Goal: Task Accomplishment & Management: Use online tool/utility

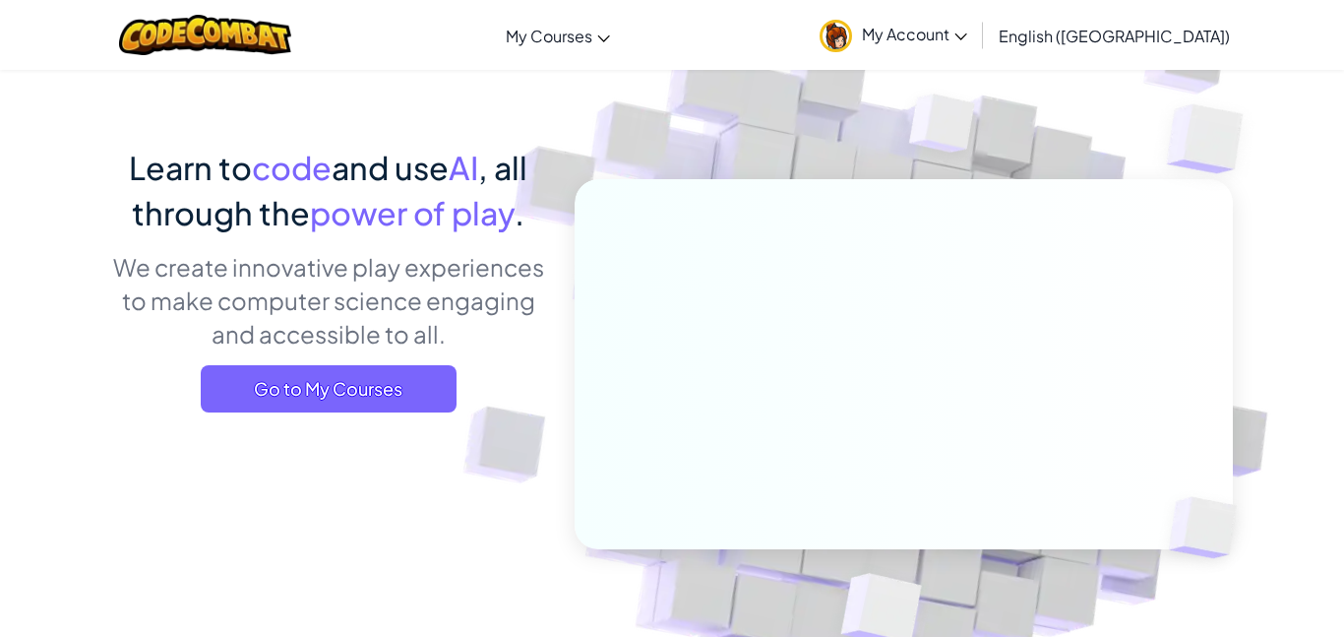
scroll to position [94, 0]
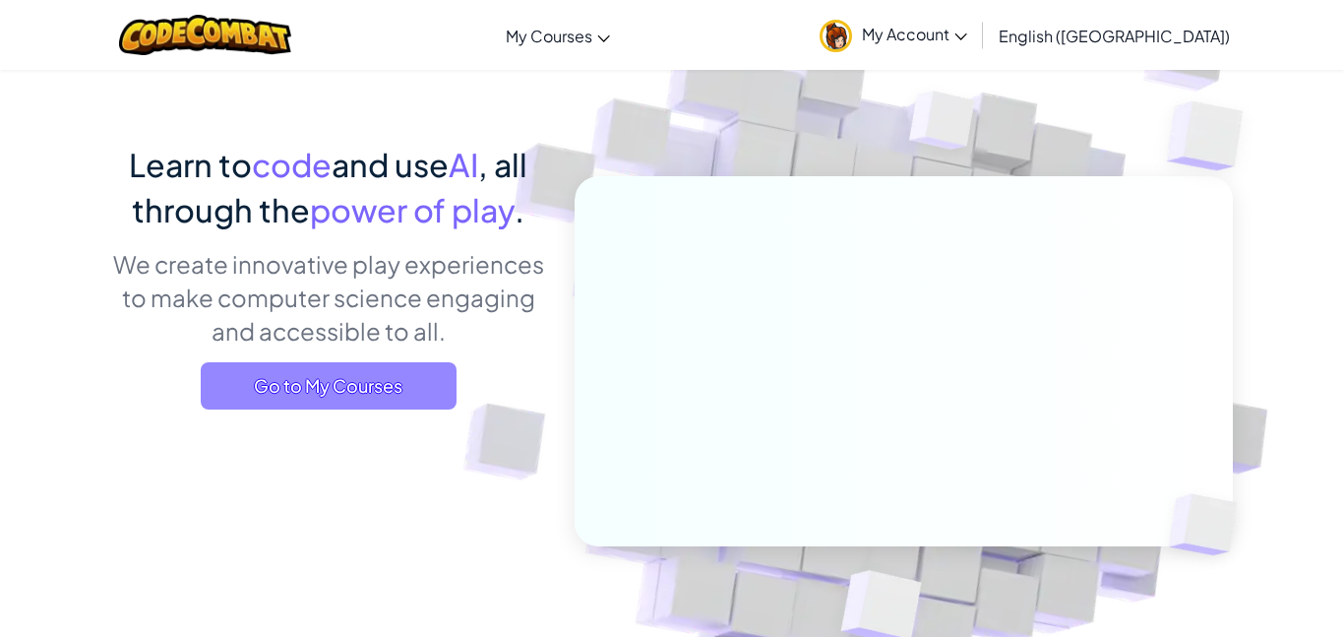
click at [299, 397] on span "Go to My Courses" at bounding box center [329, 385] width 256 height 47
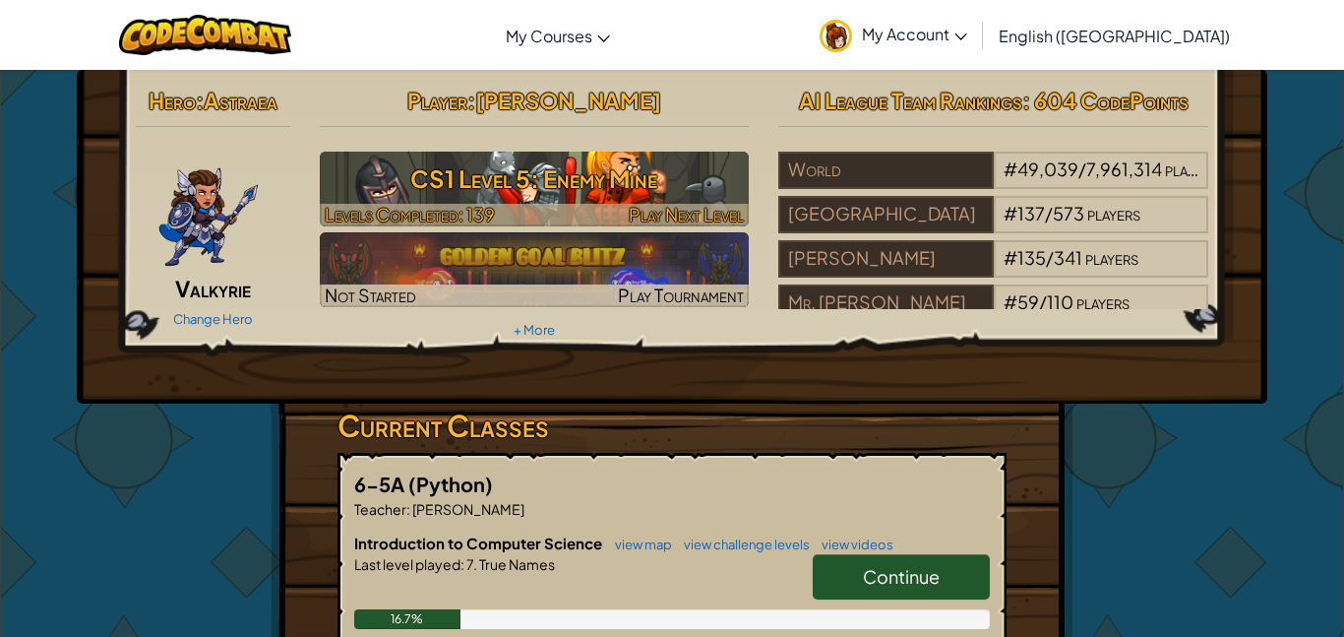
click at [566, 174] on h3 "CS1 Level 5: Enemy Mine" at bounding box center [535, 178] width 430 height 44
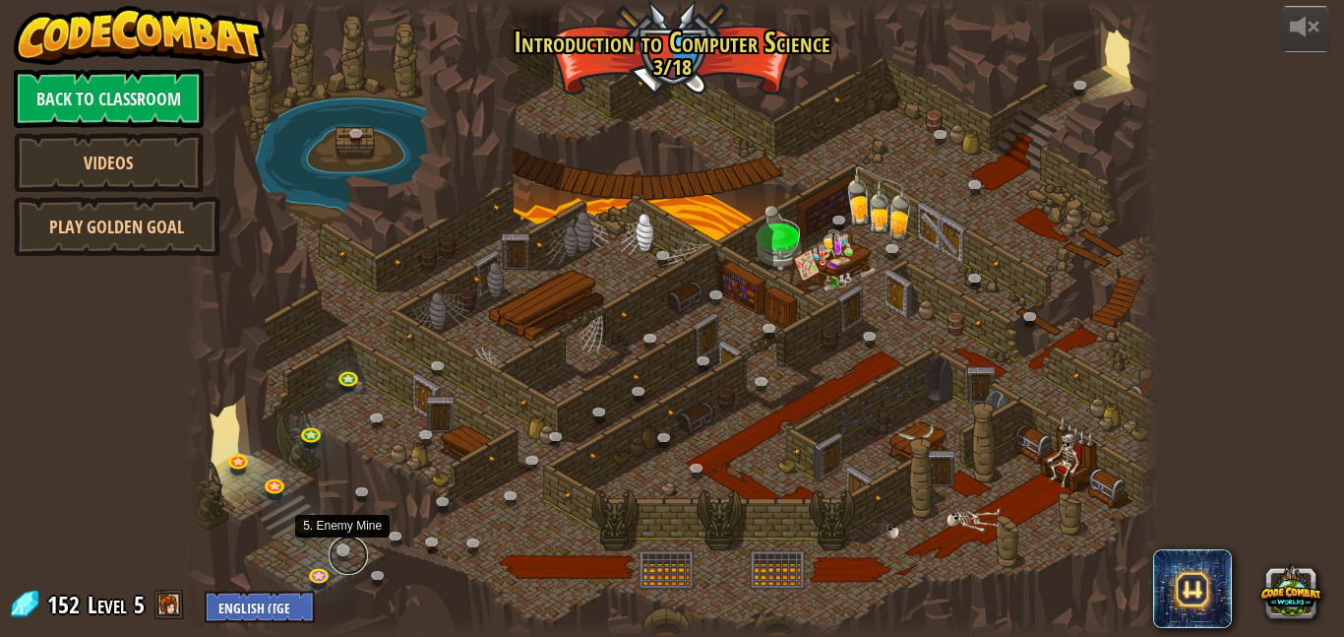
click at [346, 540] on link at bounding box center [348, 554] width 39 height 39
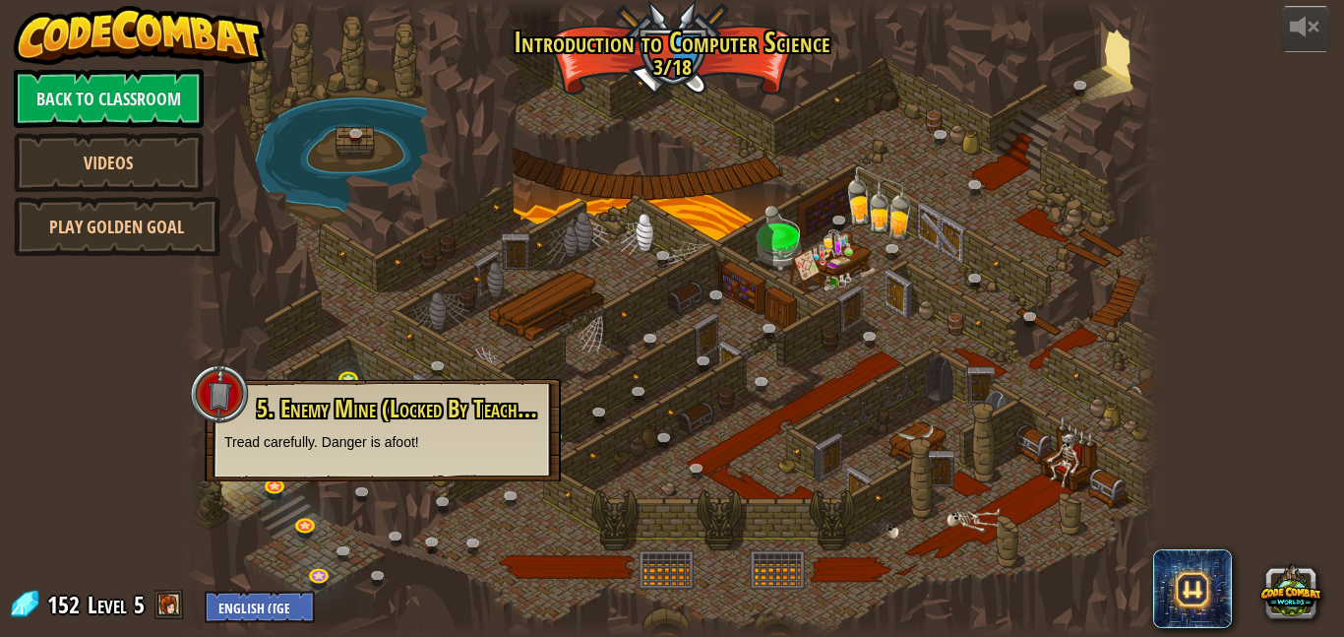
click at [854, 366] on div at bounding box center [672, 318] width 974 height 637
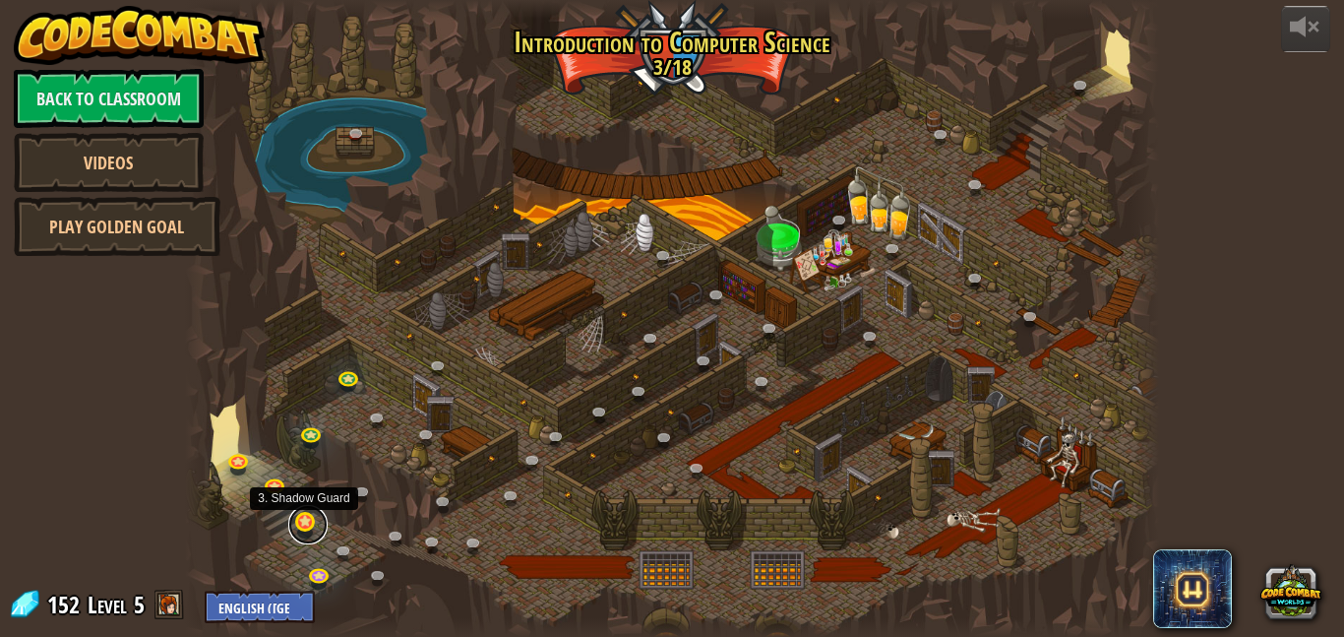
click at [299, 521] on link at bounding box center [307, 524] width 39 height 39
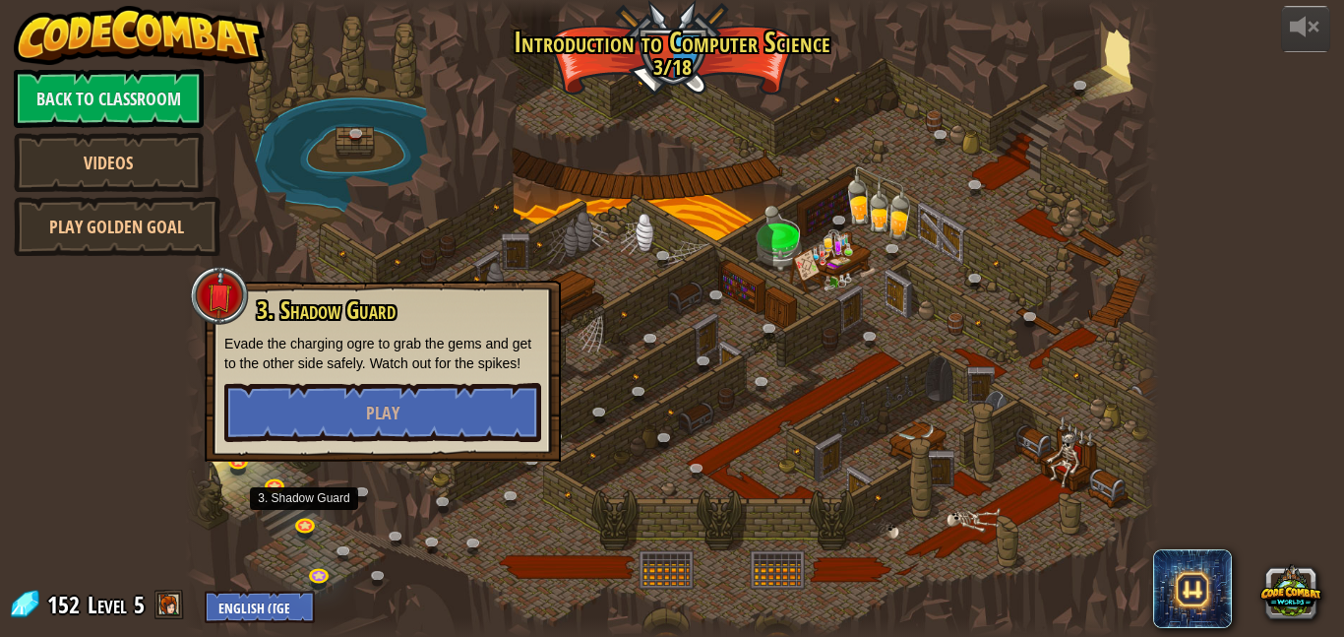
click at [411, 574] on div at bounding box center [672, 318] width 974 height 637
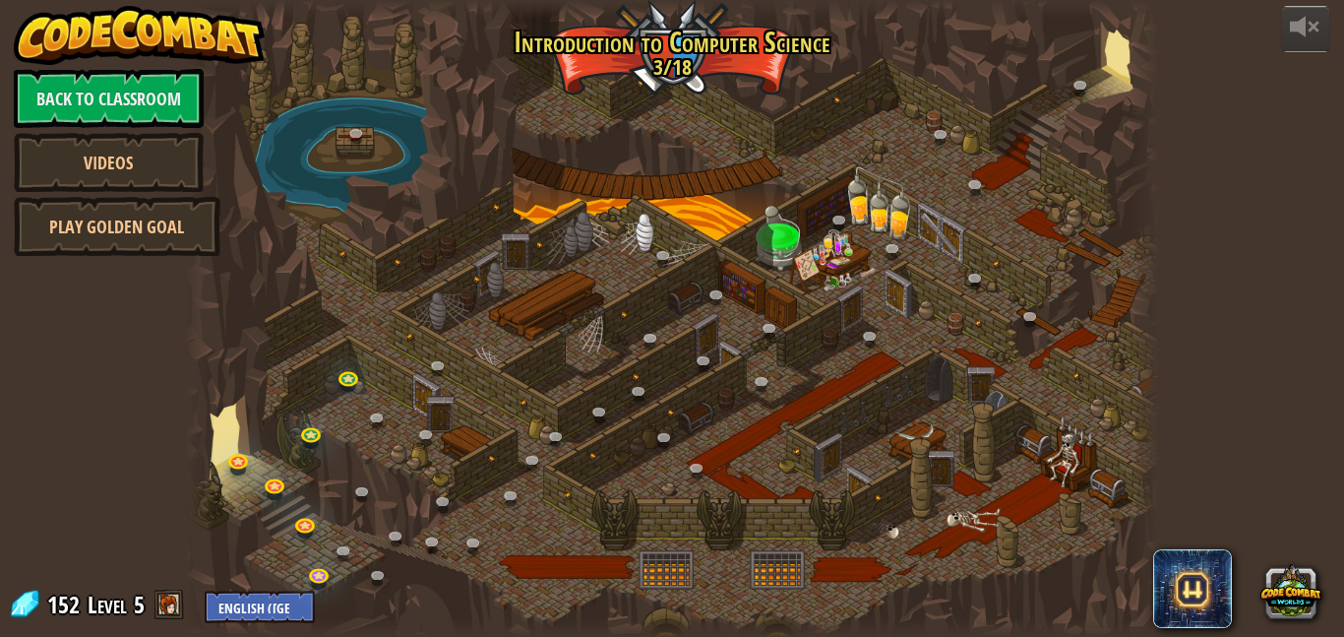
click at [172, 617] on span at bounding box center [170, 605] width 30 height 30
click at [134, 618] on span "5" at bounding box center [139, 604] width 11 height 31
click at [31, 605] on span at bounding box center [25, 605] width 30 height 30
click at [190, 619] on link at bounding box center [192, 604] width 6 height 31
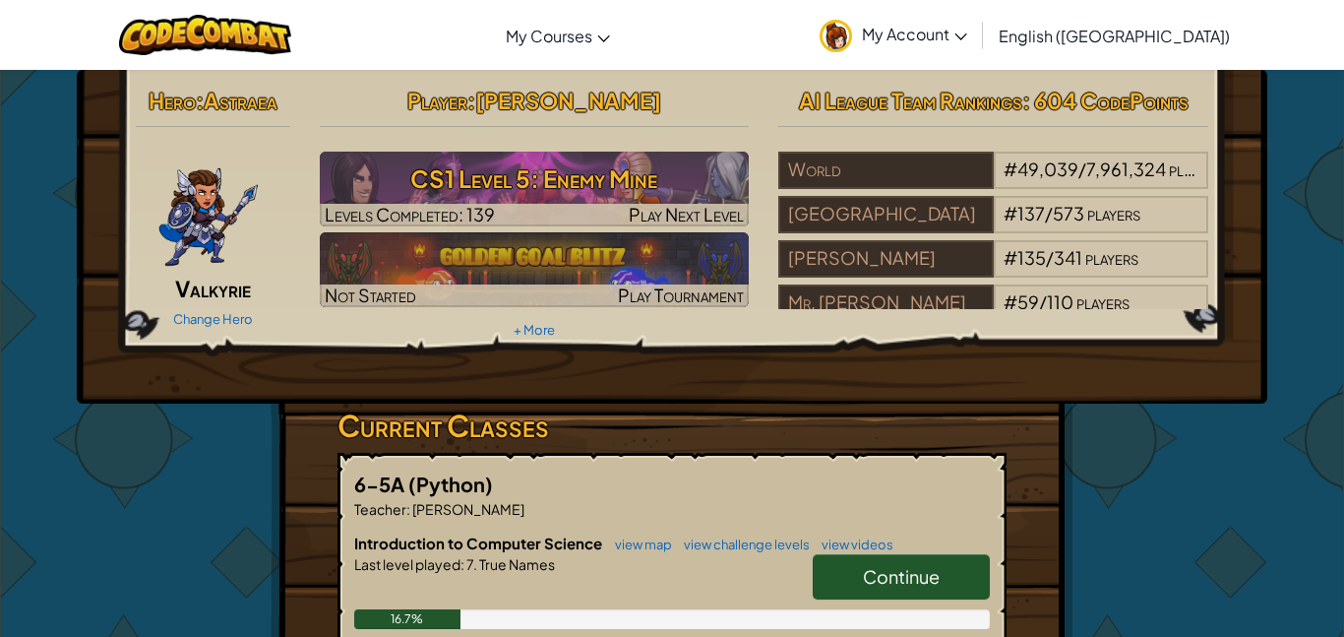
click at [197, 245] on img at bounding box center [208, 211] width 102 height 118
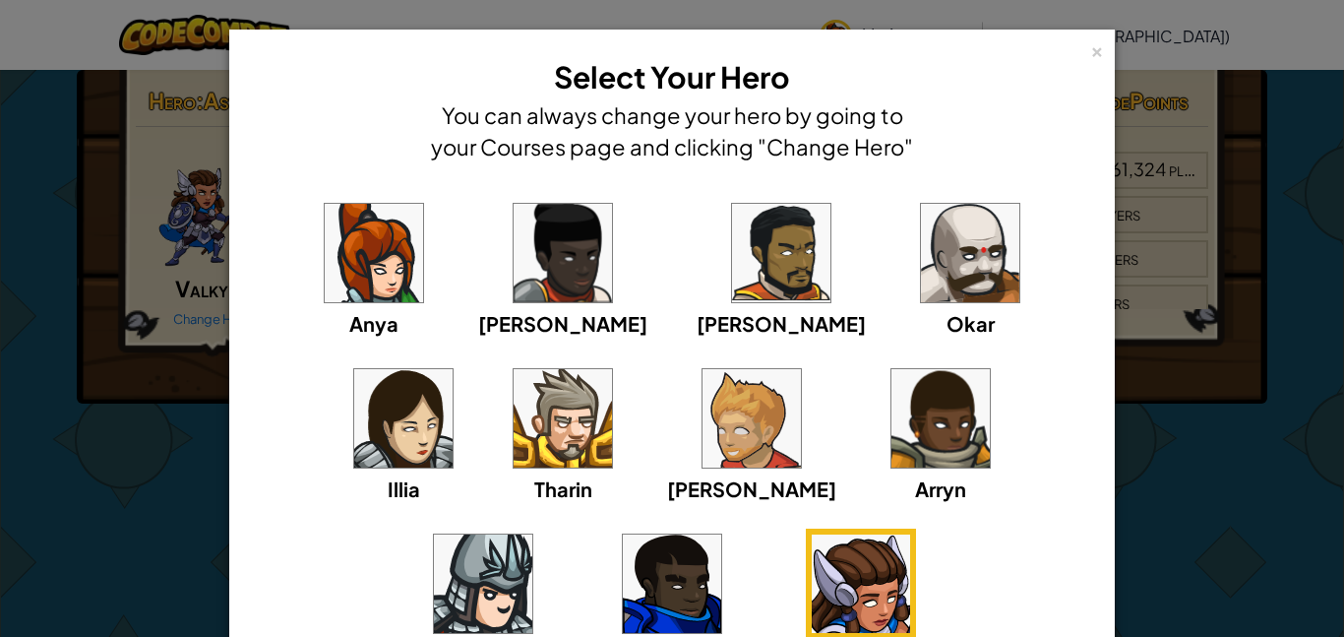
click at [365, 318] on span "Anya" at bounding box center [373, 323] width 49 height 25
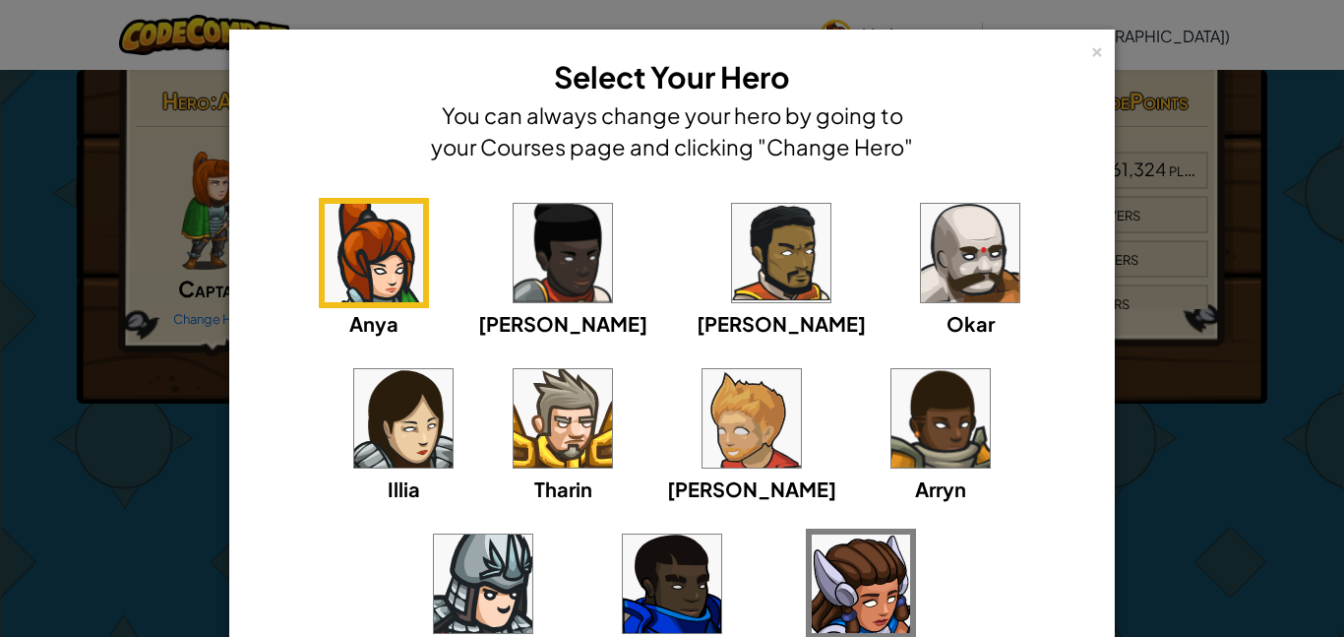
scroll to position [212, 0]
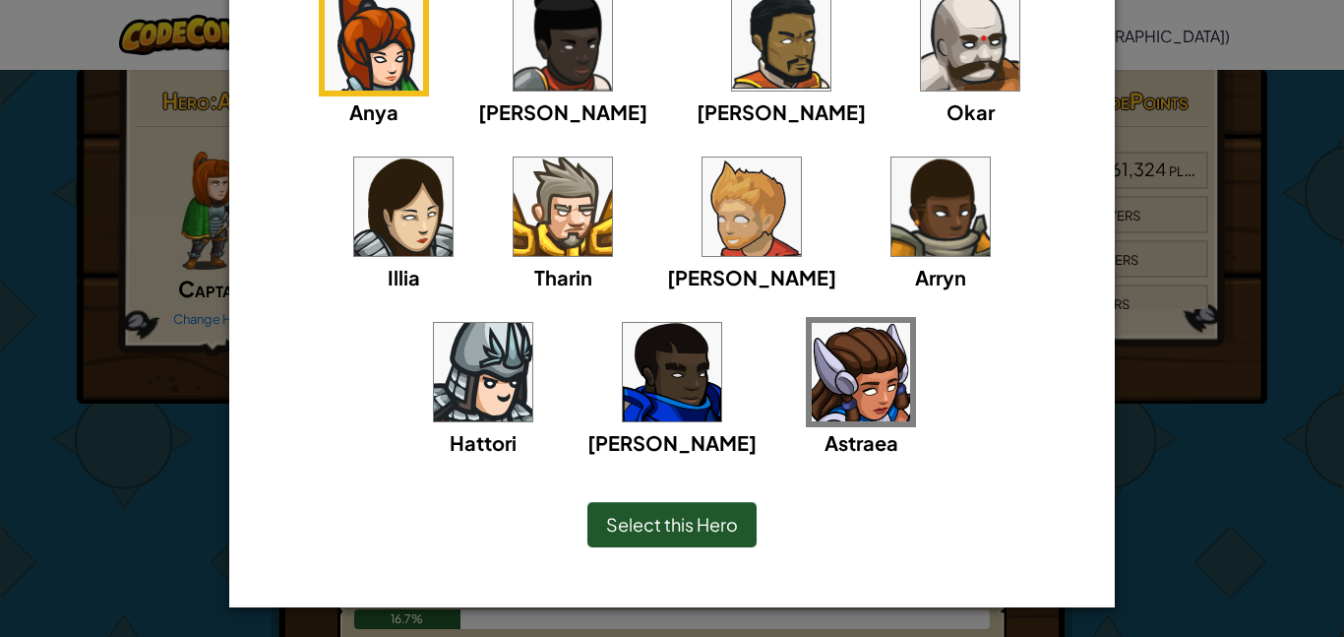
click at [719, 530] on span "Select this Hero" at bounding box center [672, 524] width 132 height 23
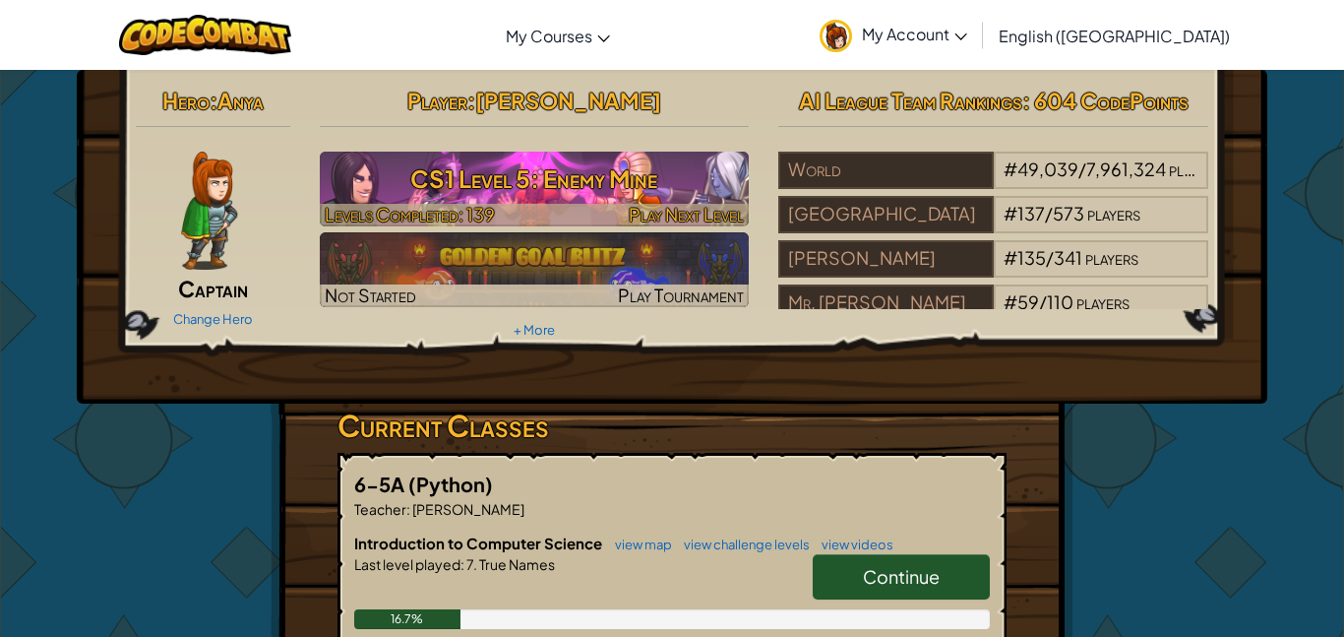
click at [656, 207] on span "Play Next Level" at bounding box center [686, 214] width 115 height 23
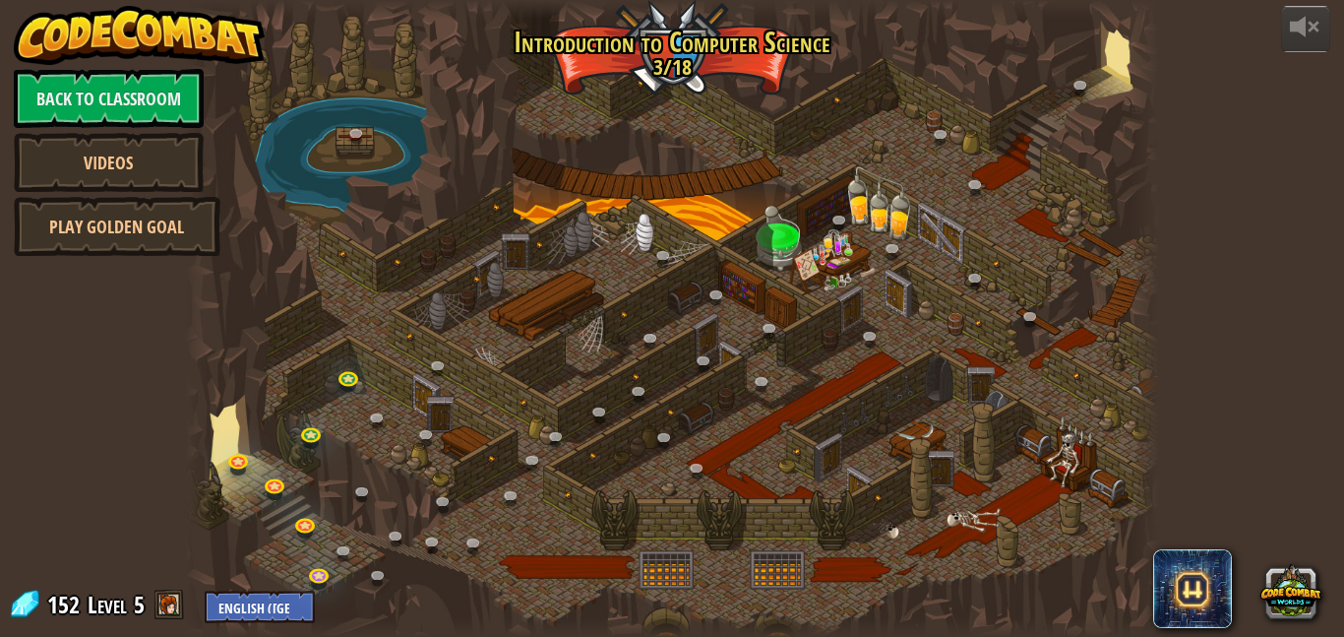
click at [443, 405] on div at bounding box center [672, 318] width 974 height 637
click at [384, 502] on div "25. [PERSON_NAME] (Locked By Teacher) Escape the Kithgard dungeons, and don't l…" at bounding box center [672, 318] width 974 height 637
click at [384, 502] on link at bounding box center [366, 495] width 39 height 30
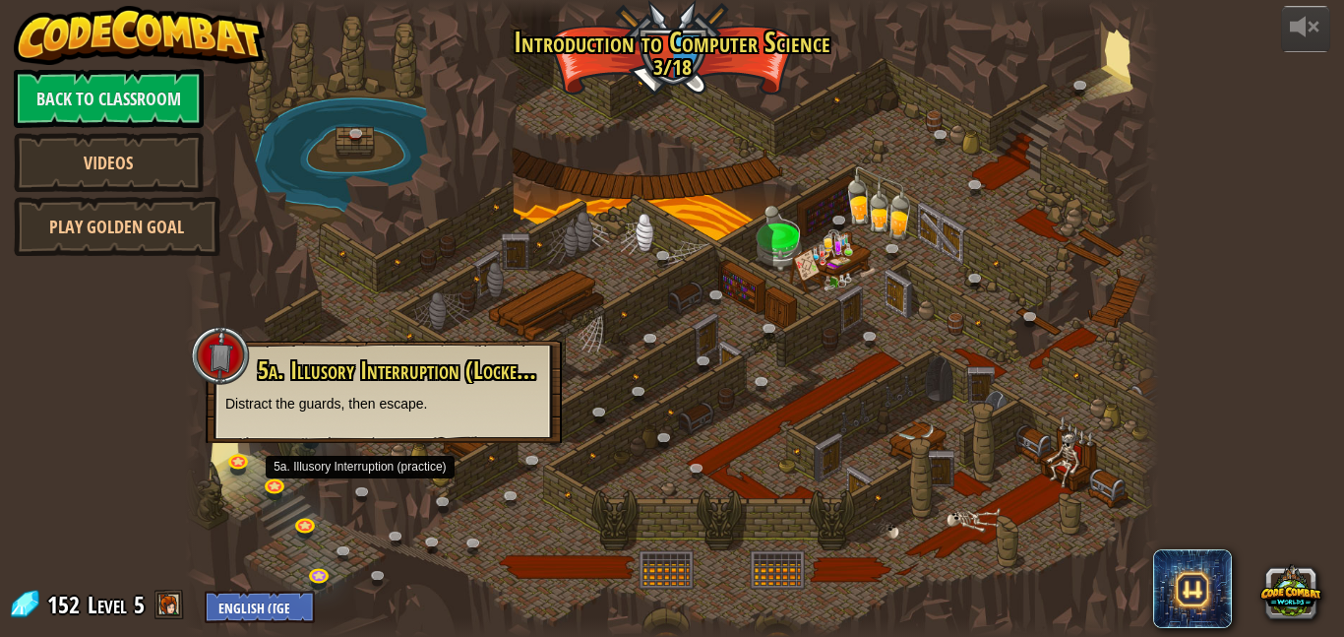
click at [384, 502] on div "25. [PERSON_NAME] (Locked By Teacher) Escape the Kithgard dungeons, and don't l…" at bounding box center [672, 318] width 974 height 637
click at [384, 502] on link at bounding box center [366, 495] width 39 height 30
click at [384, 502] on div at bounding box center [672, 318] width 974 height 637
